Goal: Transaction & Acquisition: Purchase product/service

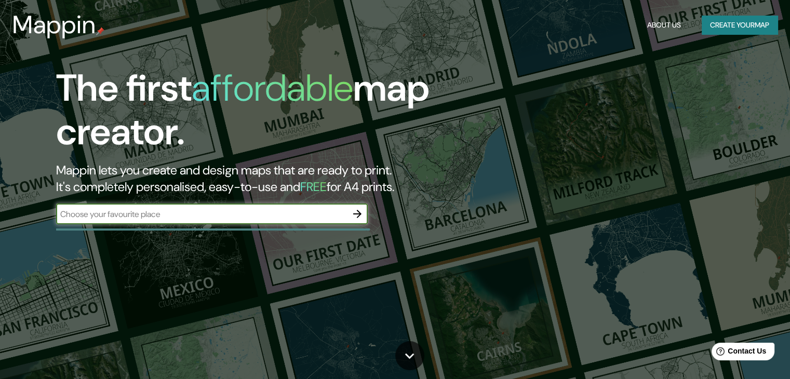
click at [191, 217] on input "text" at bounding box center [201, 214] width 291 height 12
type input "annecy"
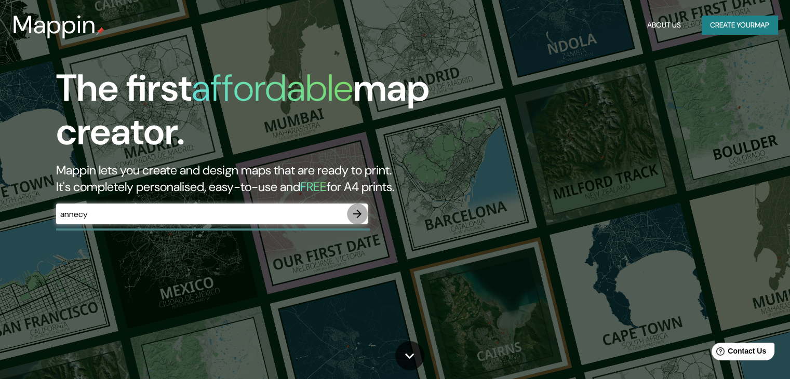
click at [355, 212] on icon "button" at bounding box center [357, 214] width 12 height 12
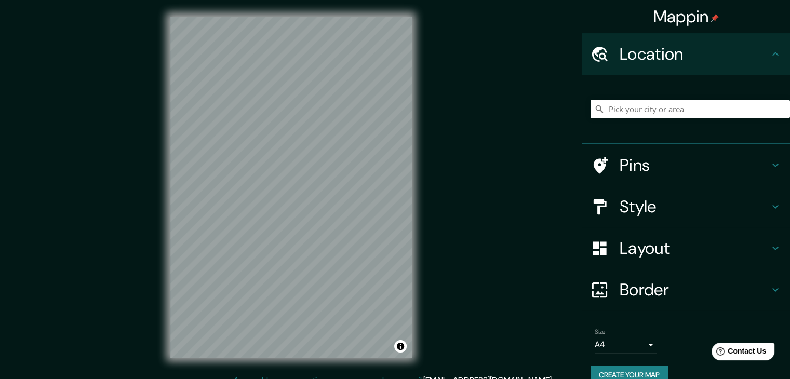
click at [597, 167] on icon at bounding box center [600, 165] width 18 height 18
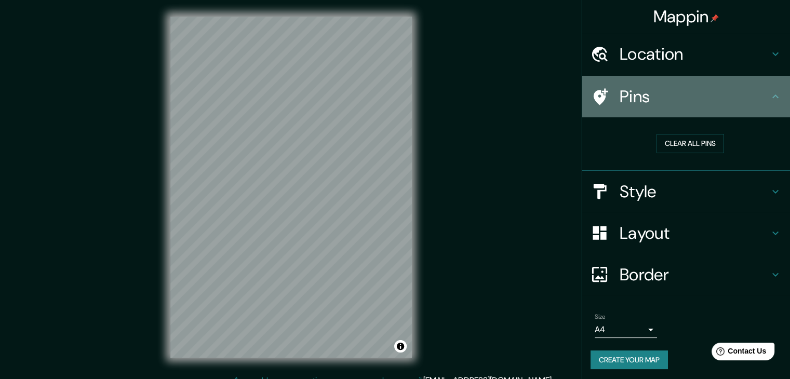
click at [665, 102] on h4 "Pins" at bounding box center [695, 96] width 150 height 21
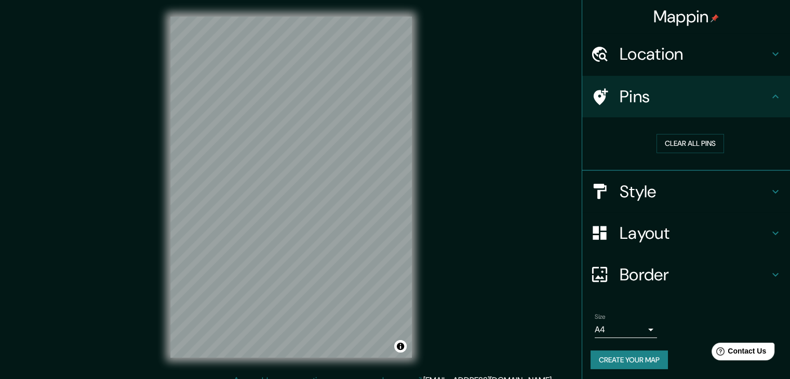
click at [650, 104] on h4 "Pins" at bounding box center [695, 96] width 150 height 21
click at [640, 59] on h4 "Location" at bounding box center [695, 54] width 150 height 21
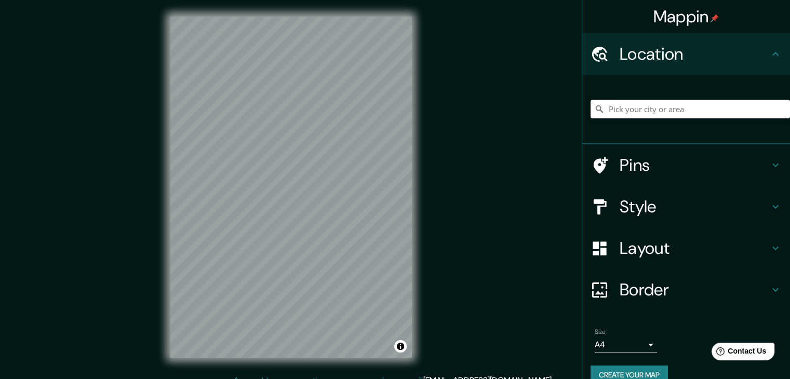
click at [601, 116] on input "Pick your city or area" at bounding box center [690, 109] width 199 height 19
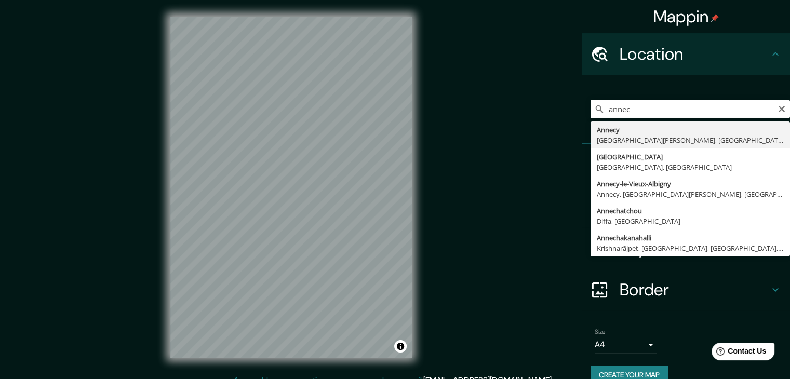
type input "Annecy, [GEOGRAPHIC_DATA][PERSON_NAME], [GEOGRAPHIC_DATA]"
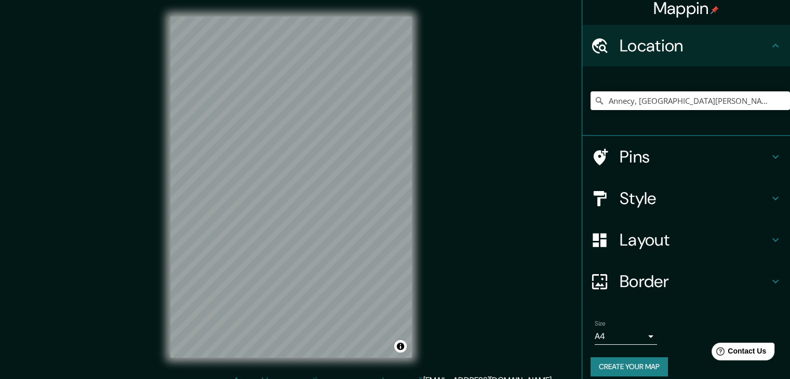
click at [640, 156] on h4 "Pins" at bounding box center [695, 156] width 150 height 21
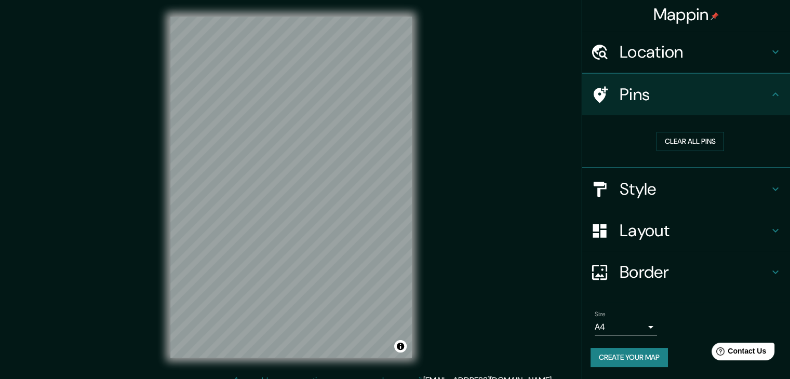
scroll to position [2, 0]
click at [691, 145] on button "Clear all pins" at bounding box center [691, 141] width 68 height 19
click at [669, 55] on h4 "Location" at bounding box center [695, 52] width 150 height 21
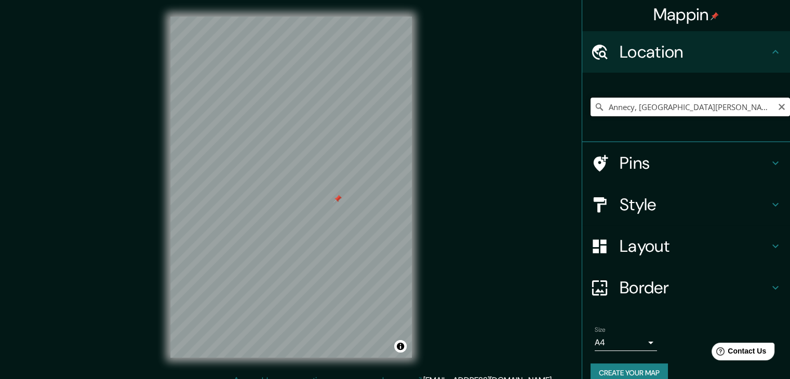
click at [669, 102] on input "Annecy, [GEOGRAPHIC_DATA][PERSON_NAME], [GEOGRAPHIC_DATA]" at bounding box center [690, 107] width 199 height 19
click at [352, 151] on div "Mappin Location [GEOGRAPHIC_DATA], [GEOGRAPHIC_DATA][PERSON_NAME], [GEOGRAPHIC_…" at bounding box center [395, 195] width 790 height 391
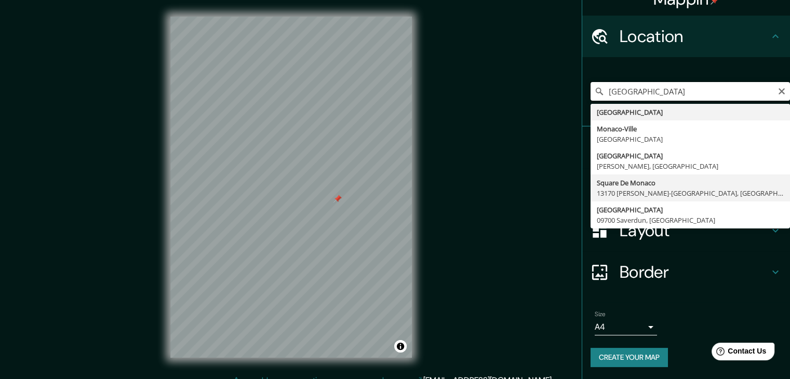
scroll to position [0, 0]
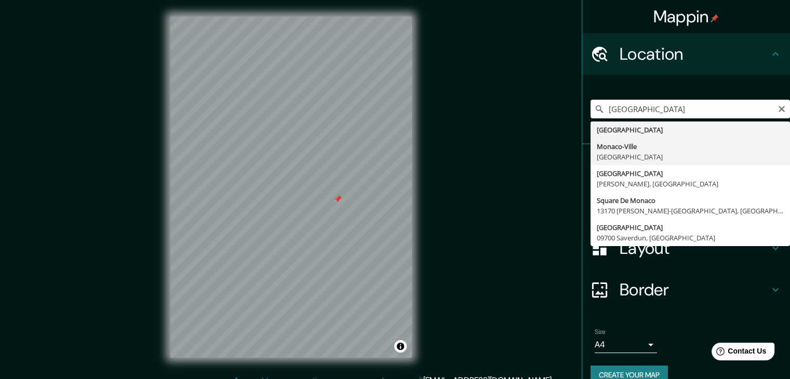
type input "[GEOGRAPHIC_DATA], [GEOGRAPHIC_DATA]"
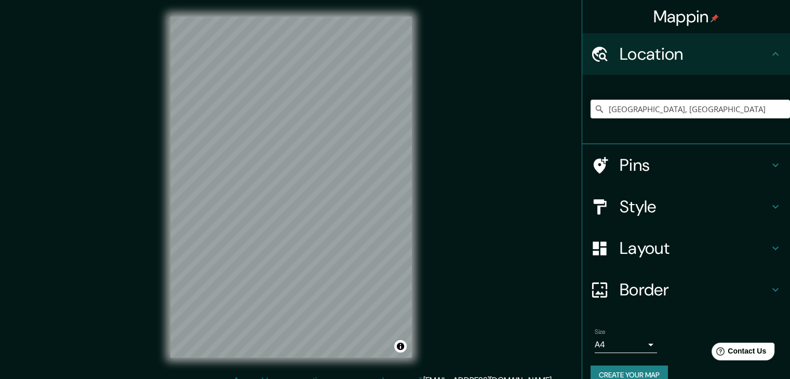
click at [631, 168] on h4 "Pins" at bounding box center [695, 165] width 150 height 21
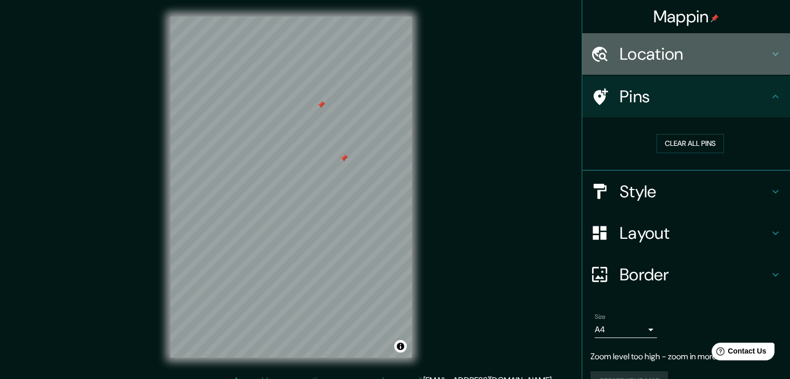
click at [642, 61] on h4 "Location" at bounding box center [695, 54] width 150 height 21
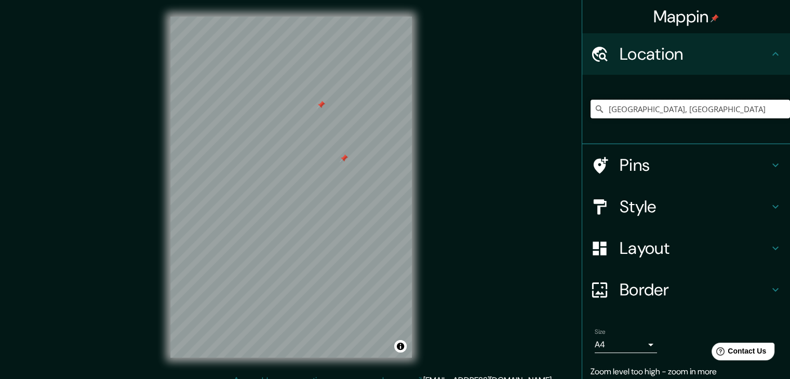
drag, startPoint x: 706, startPoint y: 108, endPoint x: 536, endPoint y: 125, distance: 170.7
click at [536, 125] on div "Mappin Location [GEOGRAPHIC_DATA], [GEOGRAPHIC_DATA] Pins Style Layout Border C…" at bounding box center [395, 195] width 790 height 391
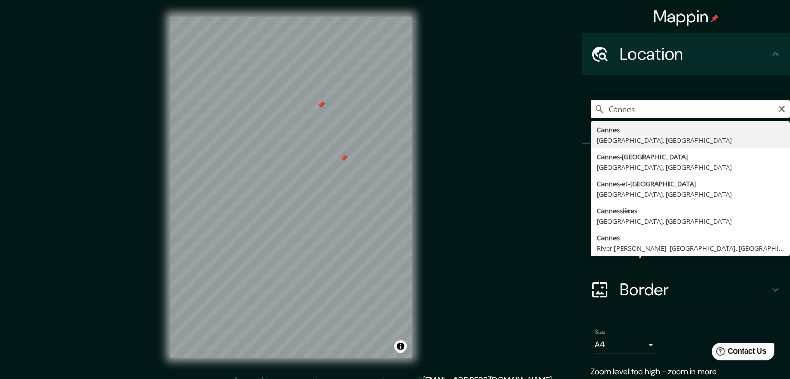
type input "[GEOGRAPHIC_DATA], [GEOGRAPHIC_DATA], [GEOGRAPHIC_DATA]"
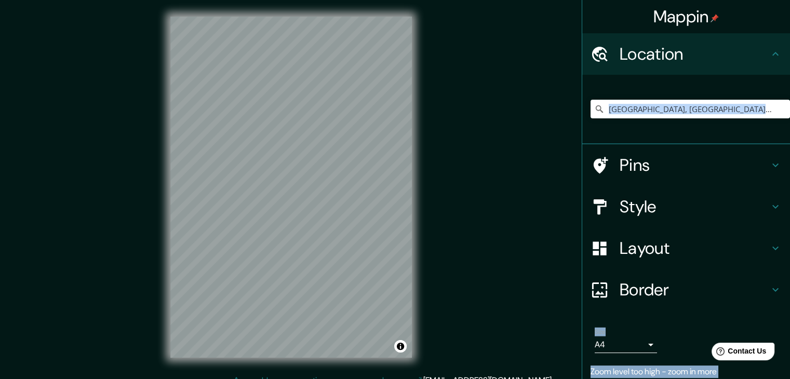
drag, startPoint x: 671, startPoint y: 141, endPoint x: 488, endPoint y: 160, distance: 184.4
click at [488, 160] on div "Mappin Location [GEOGRAPHIC_DATA], [GEOGRAPHIC_DATA], [GEOGRAPHIC_DATA] Pins St…" at bounding box center [395, 195] width 790 height 391
click at [651, 173] on h4 "Pins" at bounding box center [695, 165] width 150 height 21
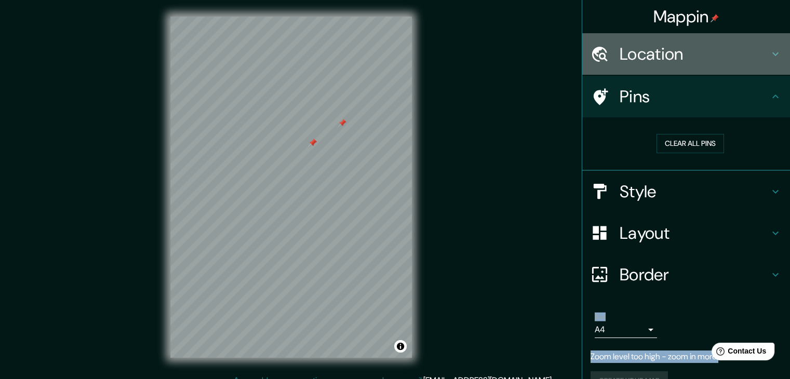
click at [646, 50] on h4 "Location" at bounding box center [695, 54] width 150 height 21
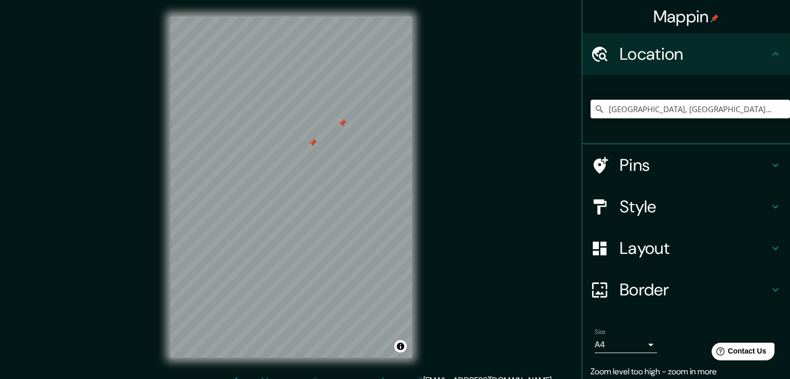
drag, startPoint x: 714, startPoint y: 107, endPoint x: 461, endPoint y: 137, distance: 254.7
click at [461, 137] on div "Mappin Location [GEOGRAPHIC_DATA], [GEOGRAPHIC_DATA], [GEOGRAPHIC_DATA] Pins St…" at bounding box center [395, 195] width 790 height 391
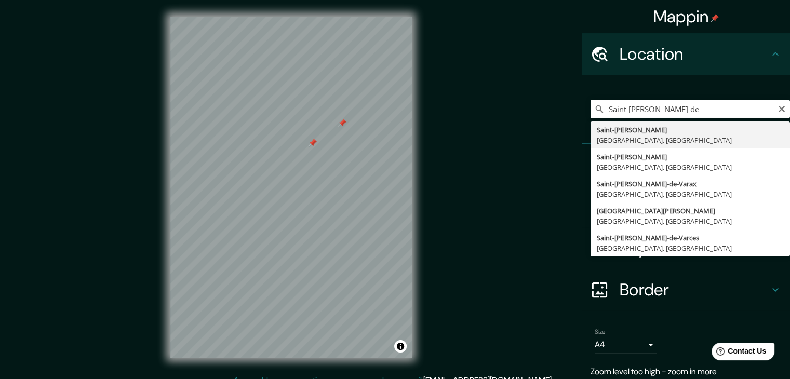
type input "Saint-[PERSON_NAME], [GEOGRAPHIC_DATA], [GEOGRAPHIC_DATA]"
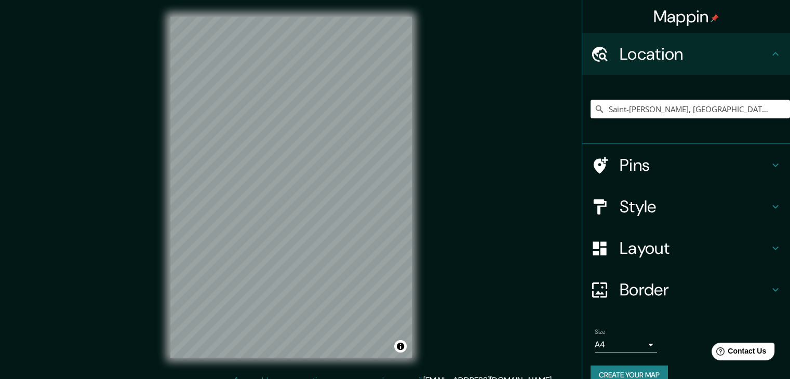
click at [645, 173] on h4 "Pins" at bounding box center [695, 165] width 150 height 21
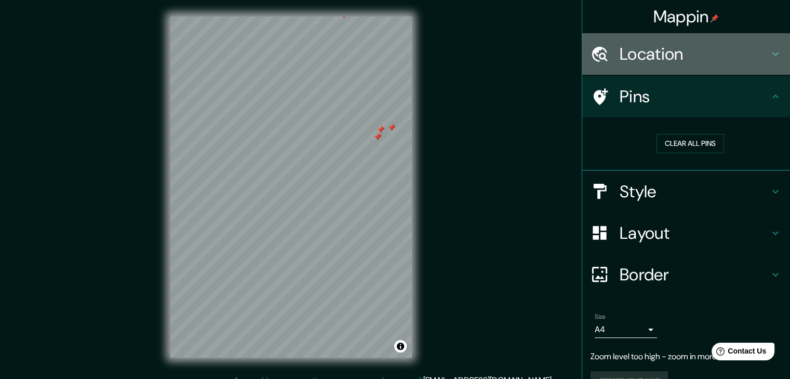
click at [667, 55] on h4 "Location" at bounding box center [695, 54] width 150 height 21
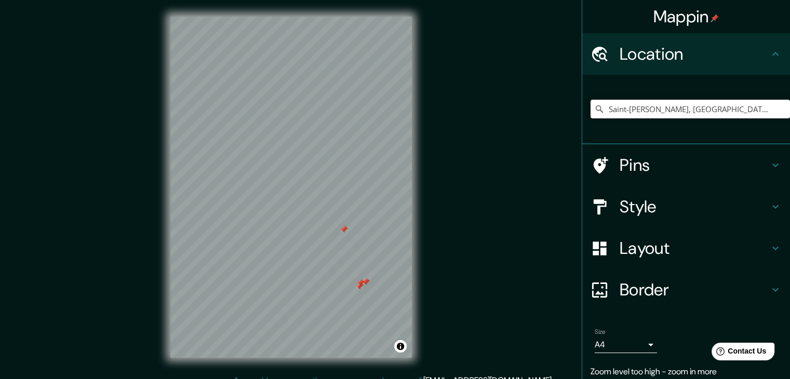
click at [622, 255] on h4 "Layout" at bounding box center [695, 248] width 150 height 21
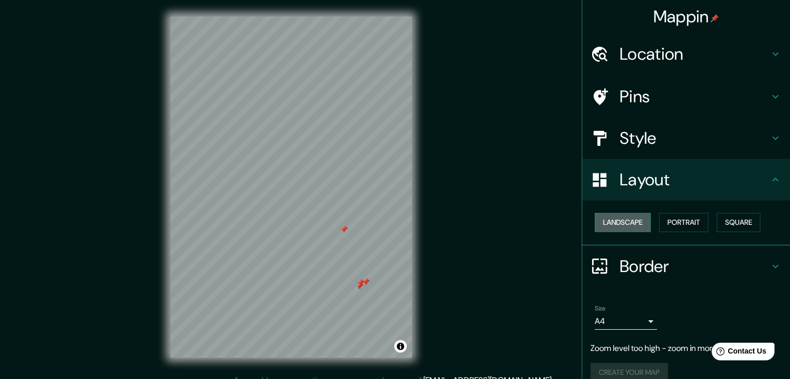
click at [636, 224] on button "Landscape" at bounding box center [623, 222] width 56 height 19
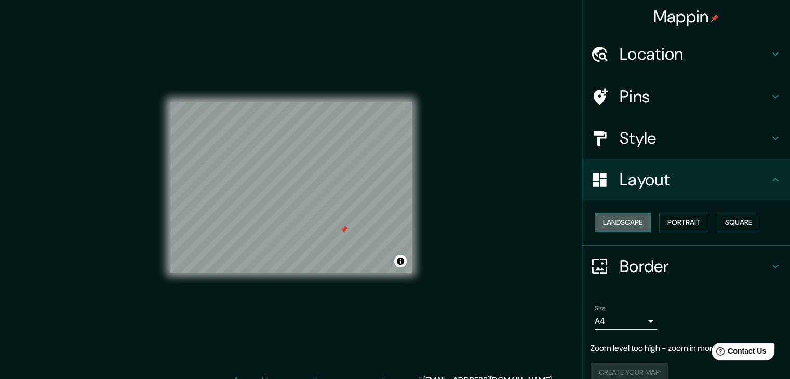
click at [636, 224] on button "Landscape" at bounding box center [623, 222] width 56 height 19
click at [679, 227] on button "Portrait" at bounding box center [683, 222] width 49 height 19
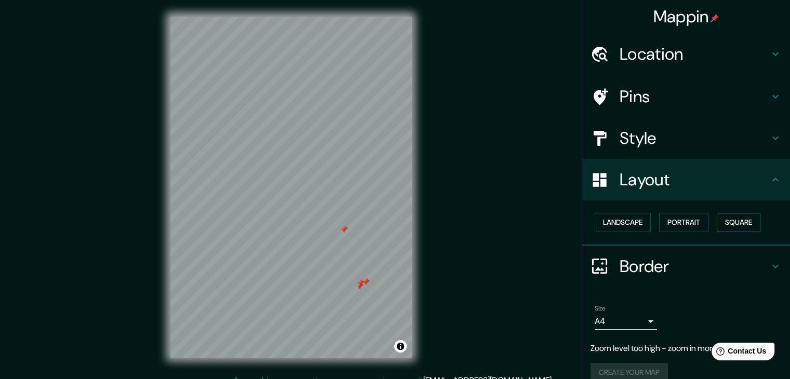
click at [731, 223] on button "Square" at bounding box center [739, 222] width 44 height 19
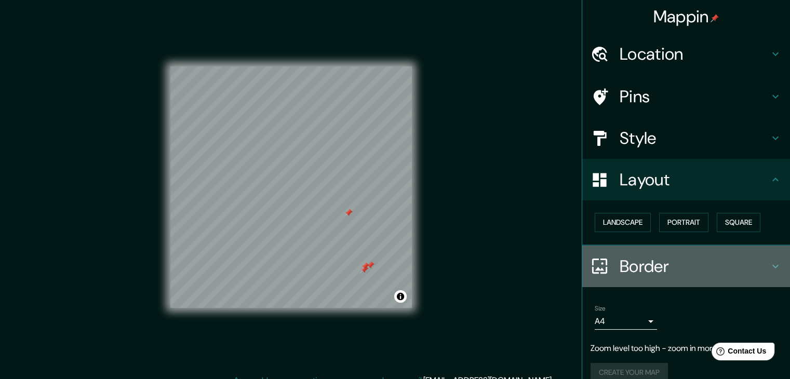
click at [633, 264] on h4 "Border" at bounding box center [695, 266] width 150 height 21
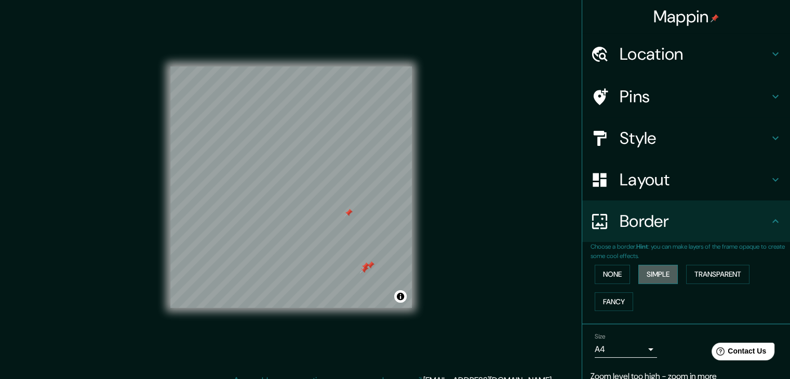
click at [647, 275] on button "Simple" at bounding box center [657, 274] width 39 height 19
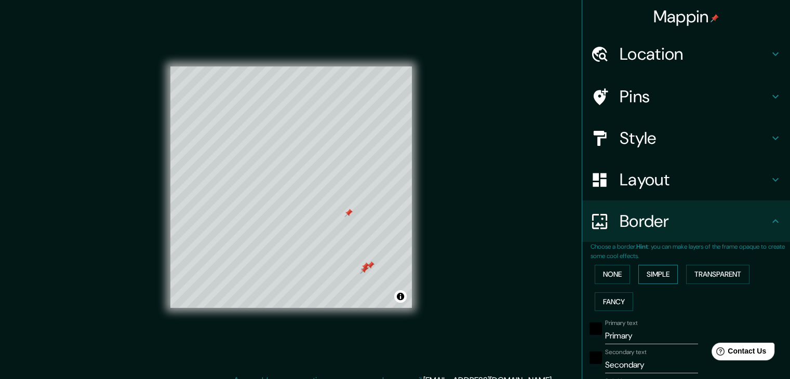
click at [647, 275] on button "Simple" at bounding box center [657, 274] width 39 height 19
type input "37"
click at [609, 274] on button "None" at bounding box center [612, 274] width 35 height 19
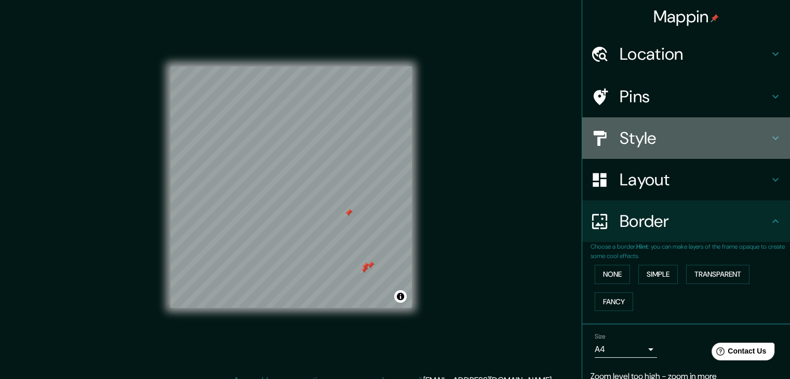
click at [645, 140] on h4 "Style" at bounding box center [695, 138] width 150 height 21
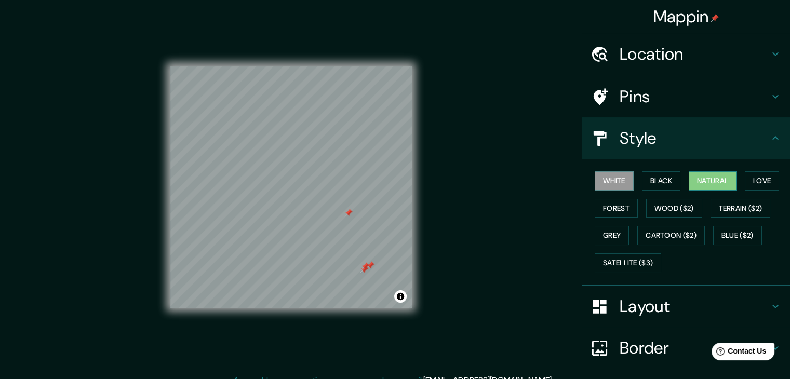
click at [693, 179] on button "Natural" at bounding box center [713, 180] width 48 height 19
click at [616, 200] on button "Forest" at bounding box center [616, 208] width 43 height 19
click at [698, 178] on button "Natural" at bounding box center [713, 180] width 48 height 19
click at [649, 188] on button "Black" at bounding box center [661, 180] width 39 height 19
click at [690, 180] on button "Natural" at bounding box center [713, 180] width 48 height 19
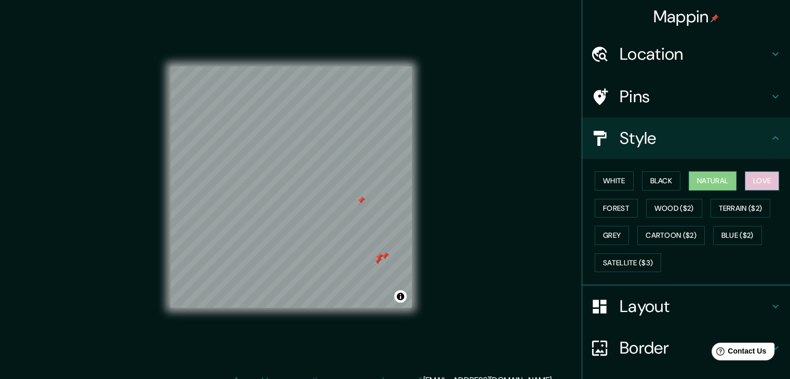
click at [762, 179] on button "Love" at bounding box center [762, 180] width 34 height 19
click at [719, 172] on button "Natural" at bounding box center [713, 180] width 48 height 19
